Goal: Task Accomplishment & Management: Use online tool/utility

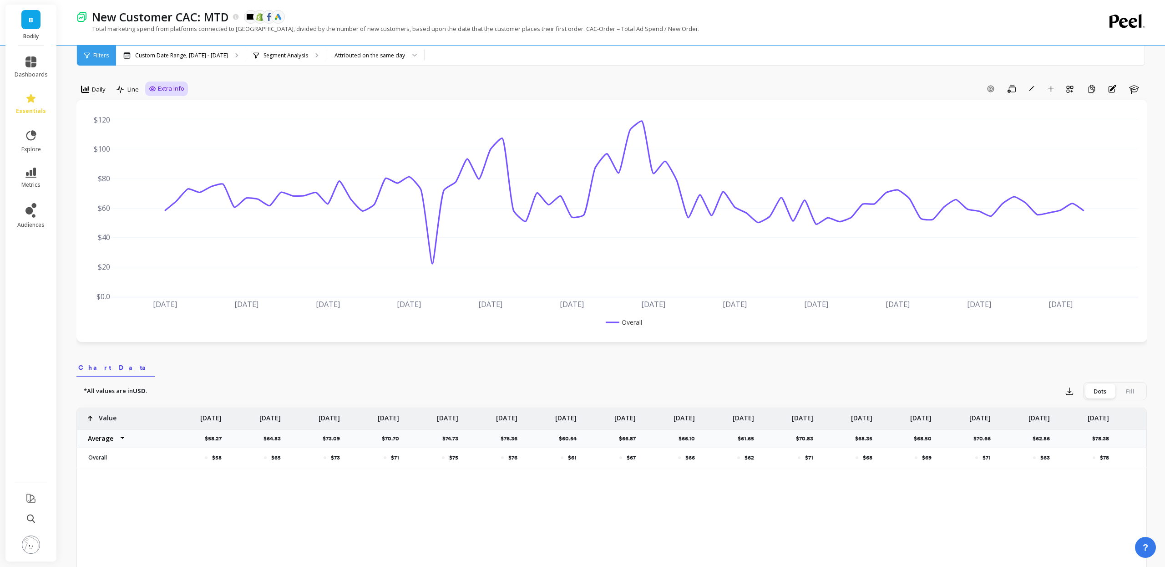
click at [166, 89] on span "Extra Info" at bounding box center [171, 88] width 26 height 9
click at [172, 145] on input "Values" at bounding box center [169, 141] width 32 height 9
checkbox input "true"
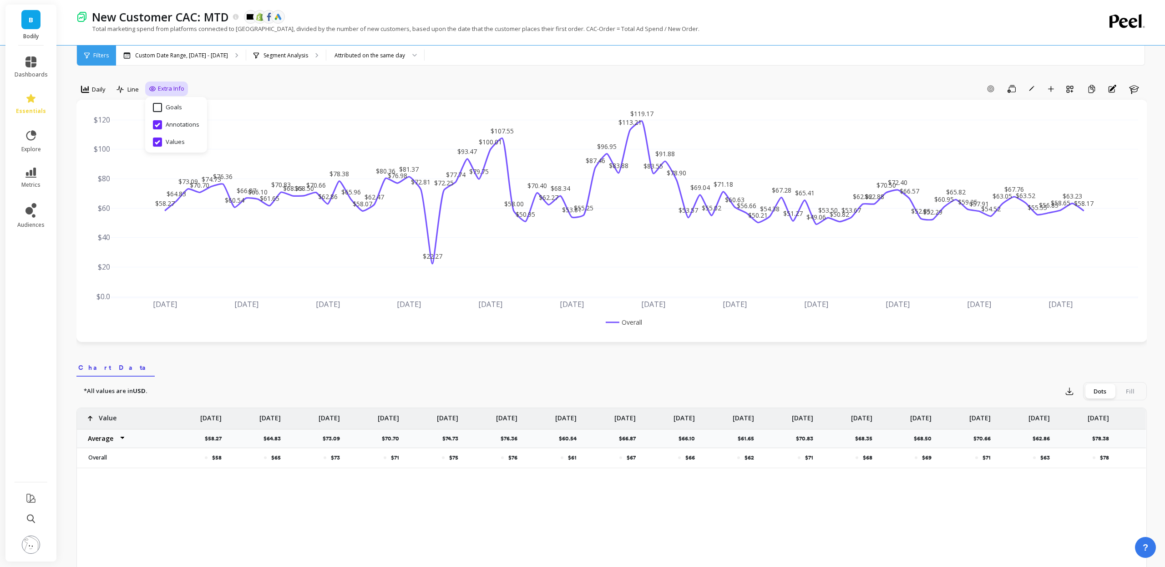
click at [842, 52] on div "Custom Date Range, Jun 1 - Aug 19 Segment Analysis Attributed on the same day" at bounding box center [650, 56] width 1068 height 20
